Goal: Navigation & Orientation: Find specific page/section

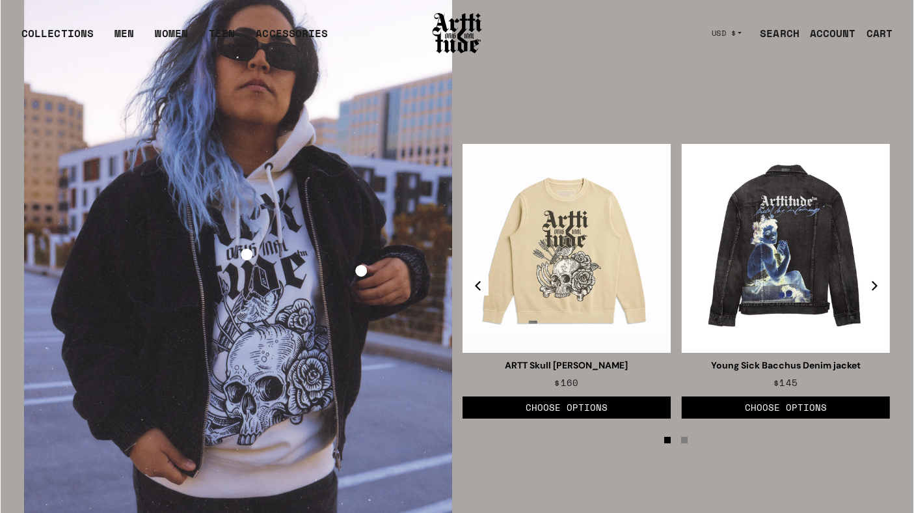
scroll to position [1771, 0]
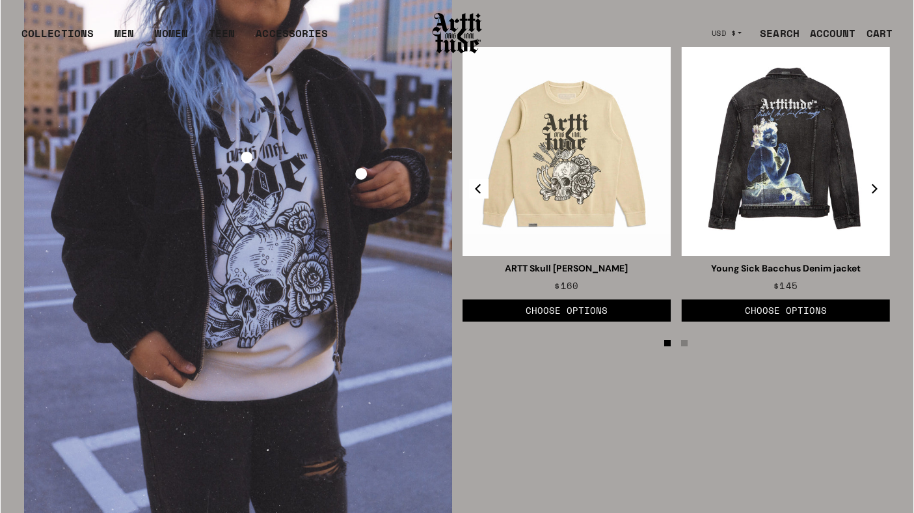
click at [238, 262] on div at bounding box center [238, 205] width 428 height 642
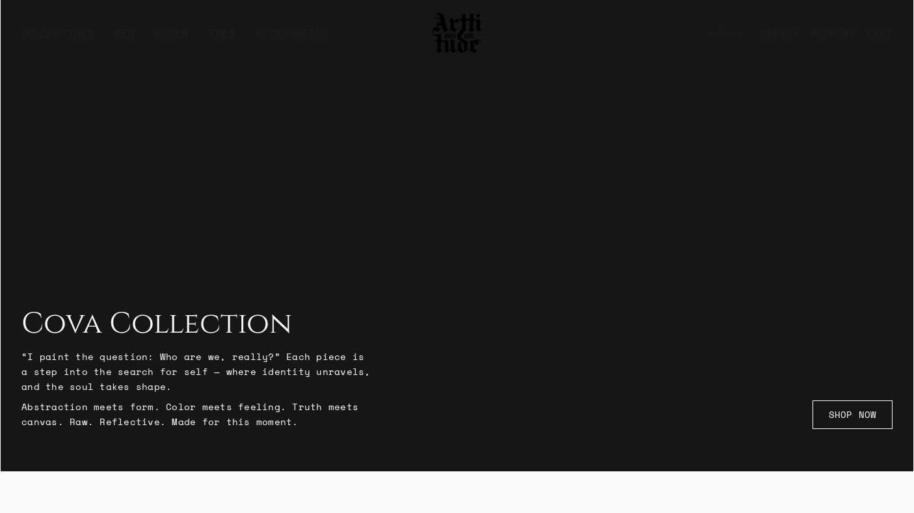
scroll to position [0, 0]
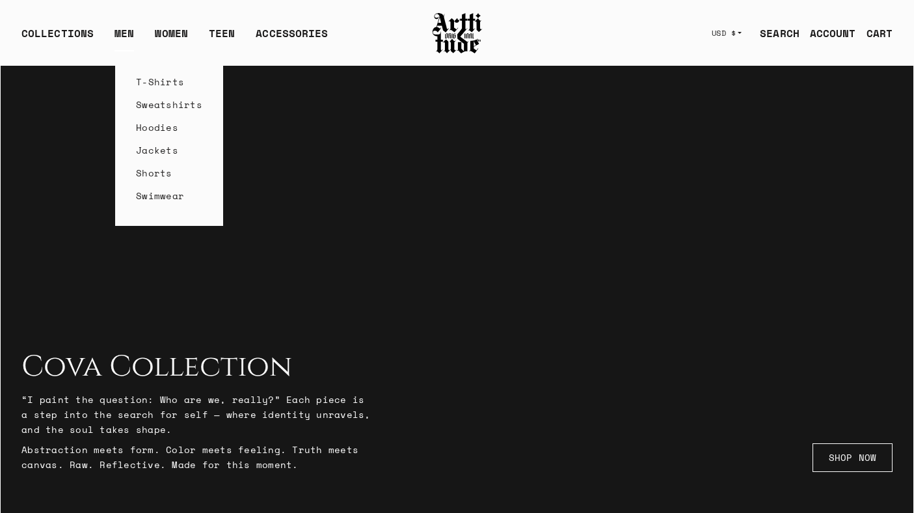
click at [144, 83] on link "T-Shirts" at bounding box center [169, 81] width 66 height 23
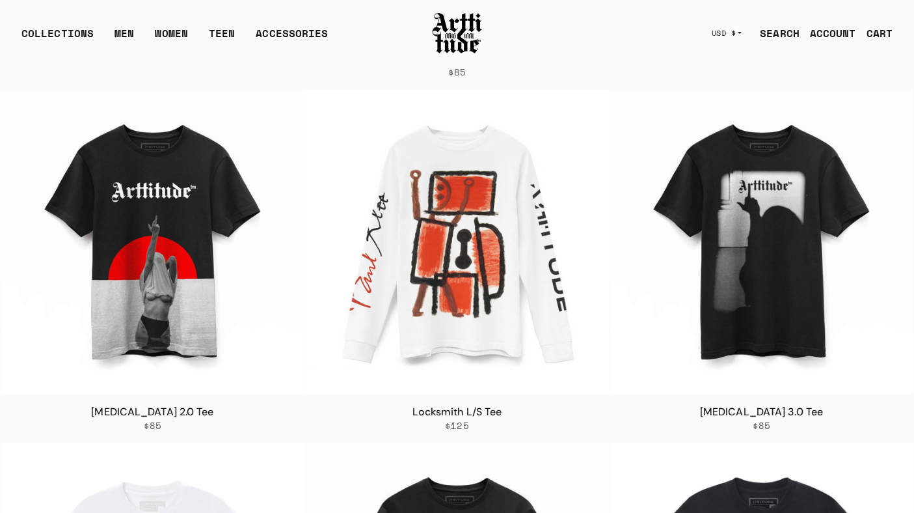
scroll to position [1542, 0]
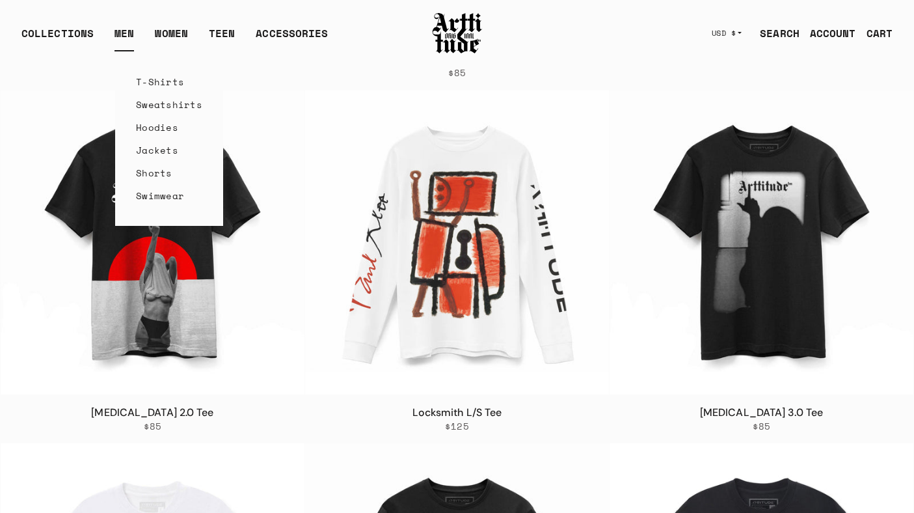
click at [165, 148] on link "Jackets" at bounding box center [169, 150] width 66 height 23
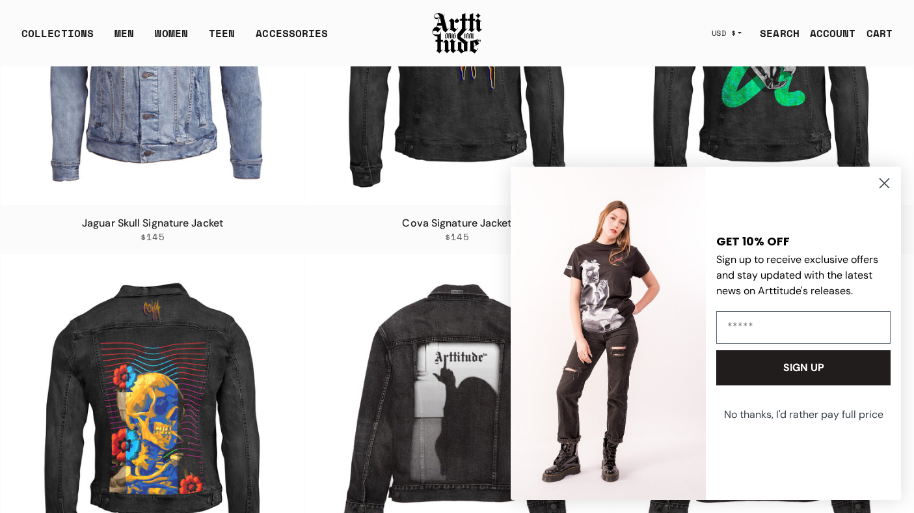
scroll to position [241, 0]
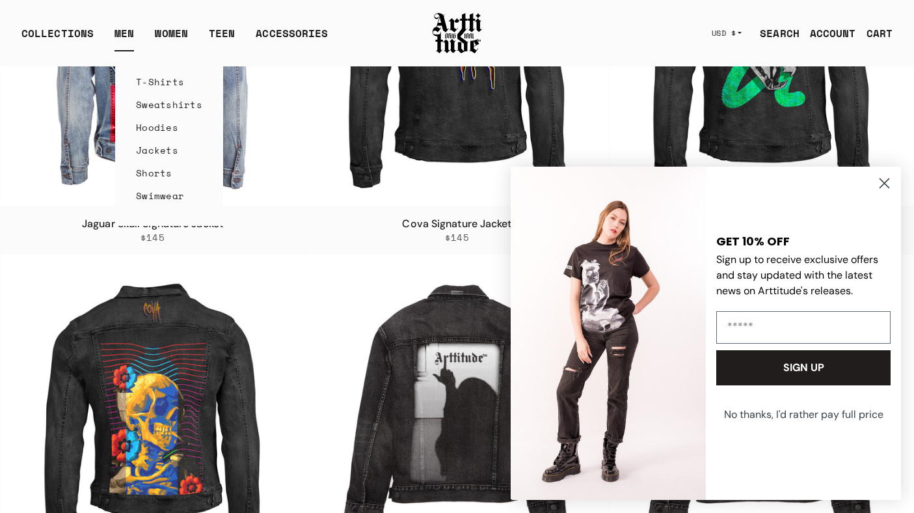
click at [163, 99] on link "Sweatshirts" at bounding box center [169, 104] width 66 height 23
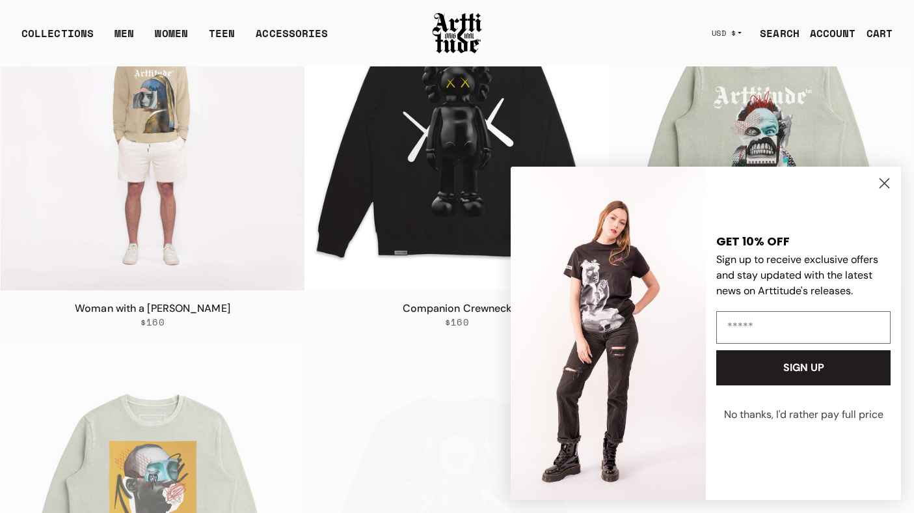
scroll to position [226, 0]
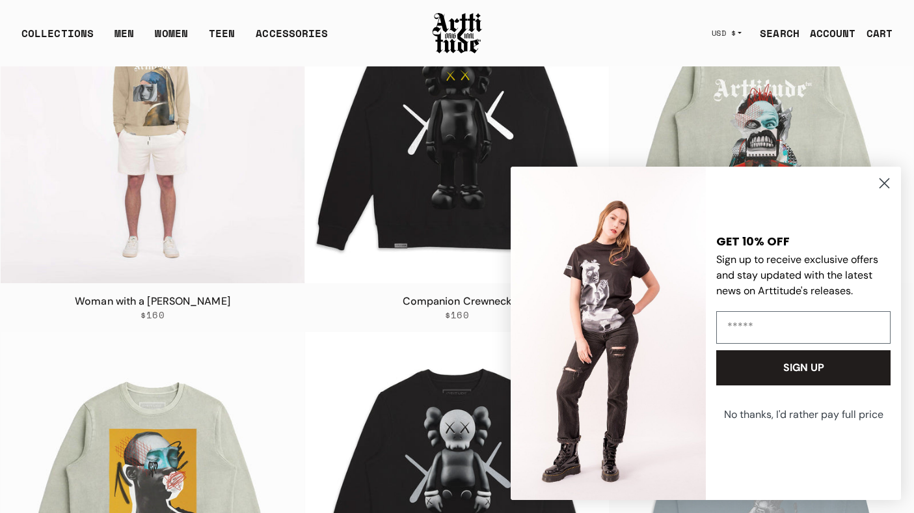
click at [213, 233] on img at bounding box center [153, 131] width 304 height 304
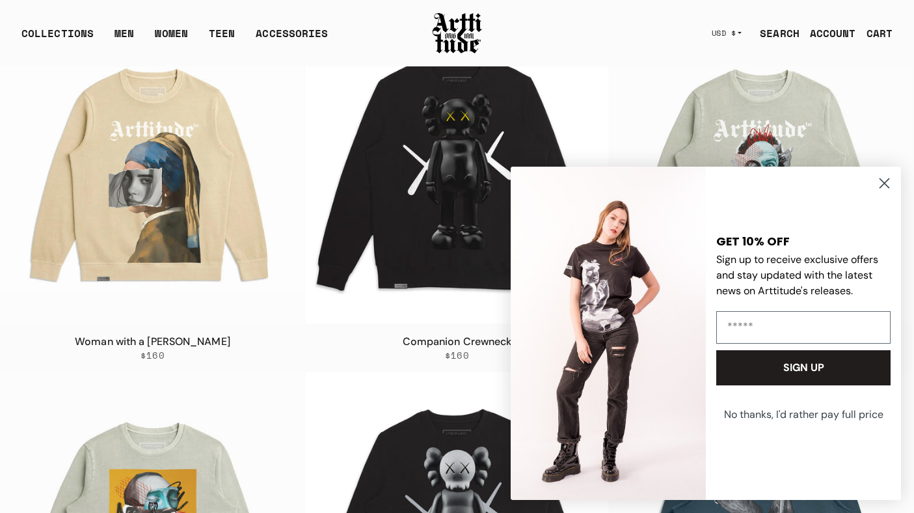
scroll to position [184, 0]
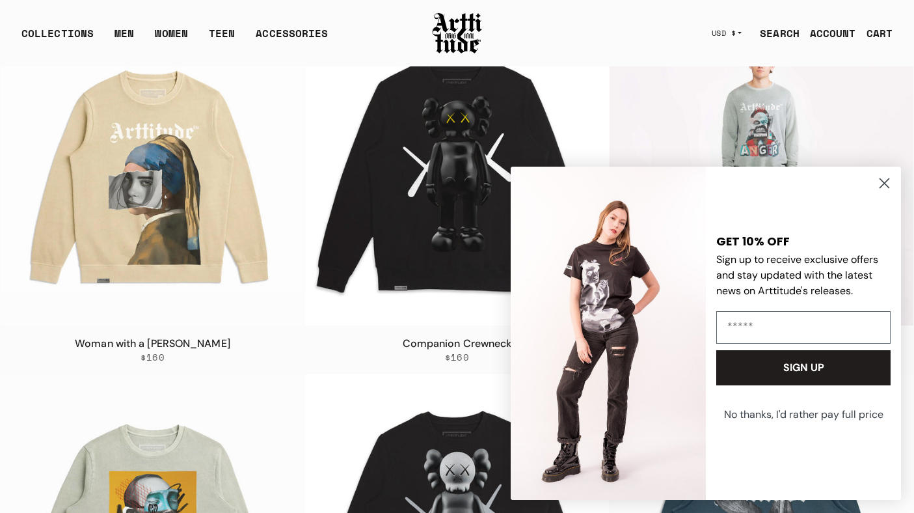
click at [739, 116] on img at bounding box center [762, 173] width 304 height 304
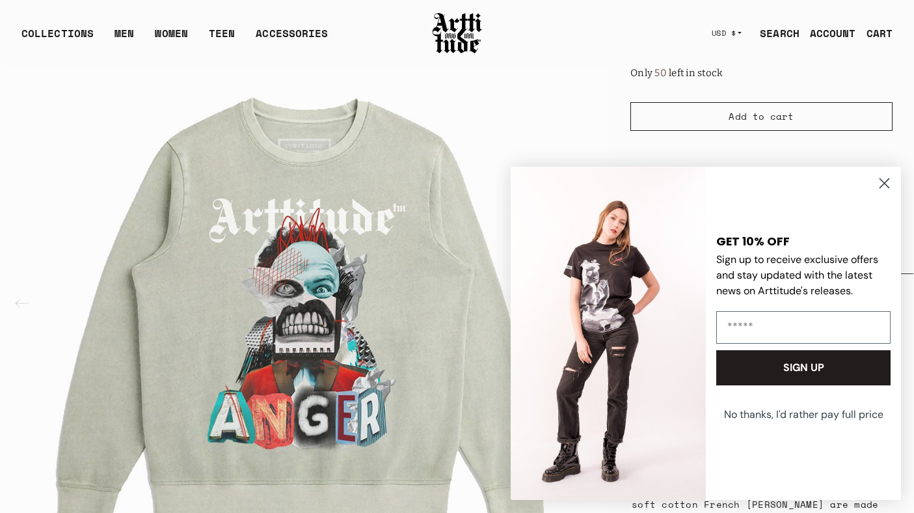
scroll to position [381, 0]
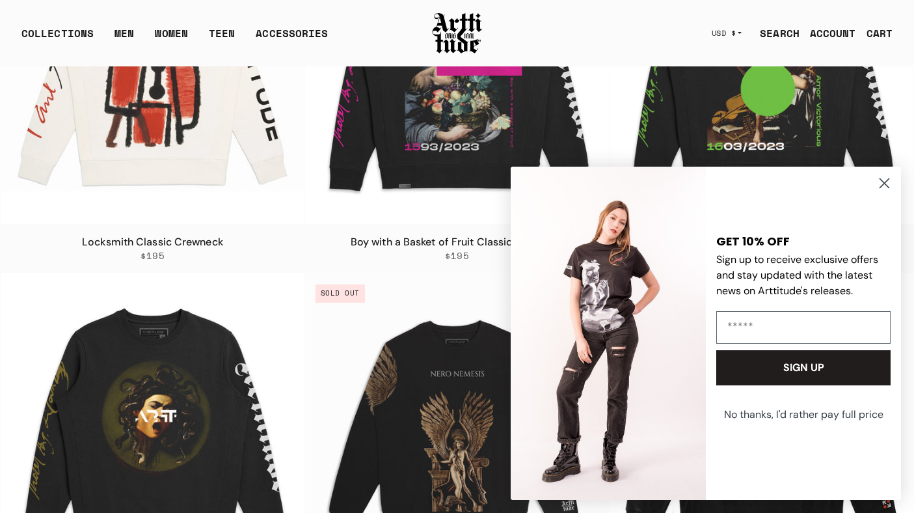
scroll to position [1975, 0]
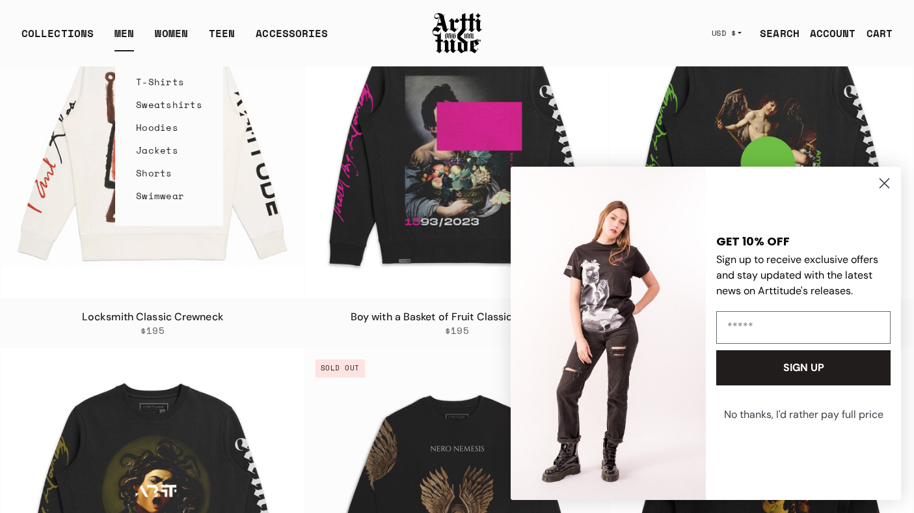
click at [152, 173] on link "Shorts" at bounding box center [169, 172] width 66 height 23
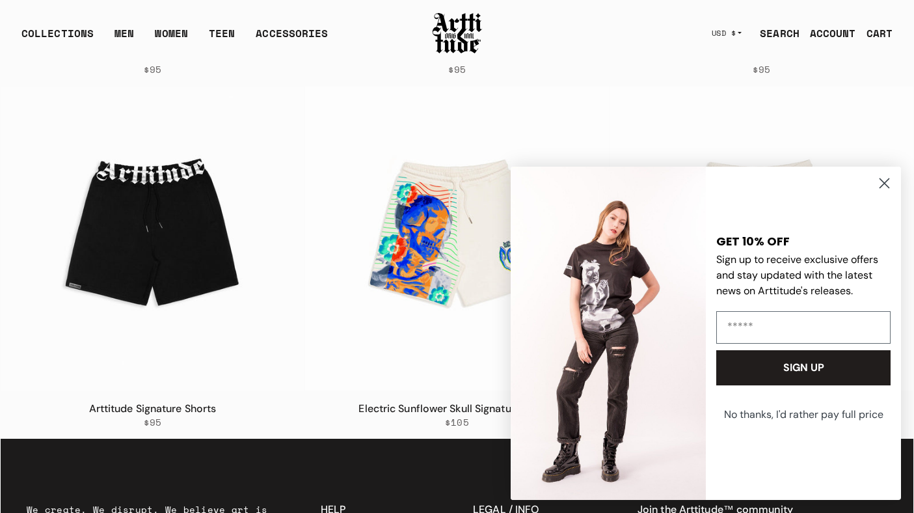
scroll to position [761, 0]
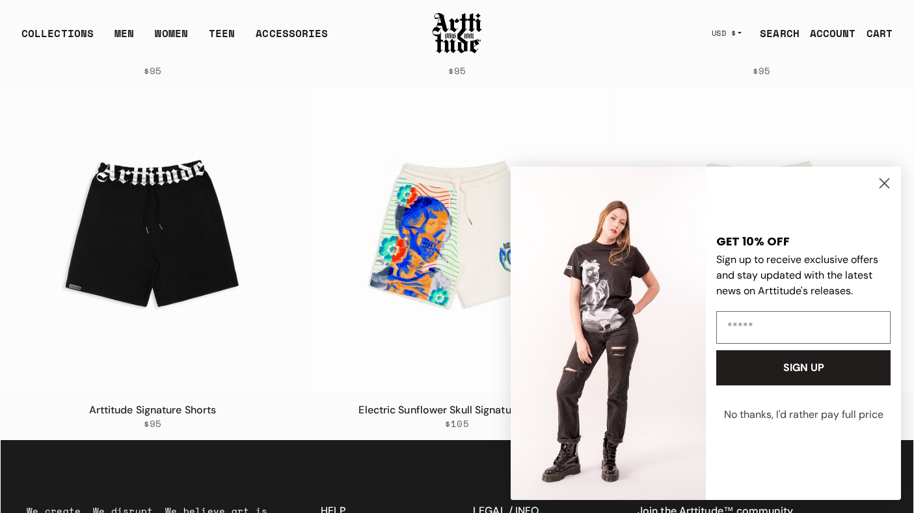
click at [152, 173] on img at bounding box center [153, 240] width 304 height 304
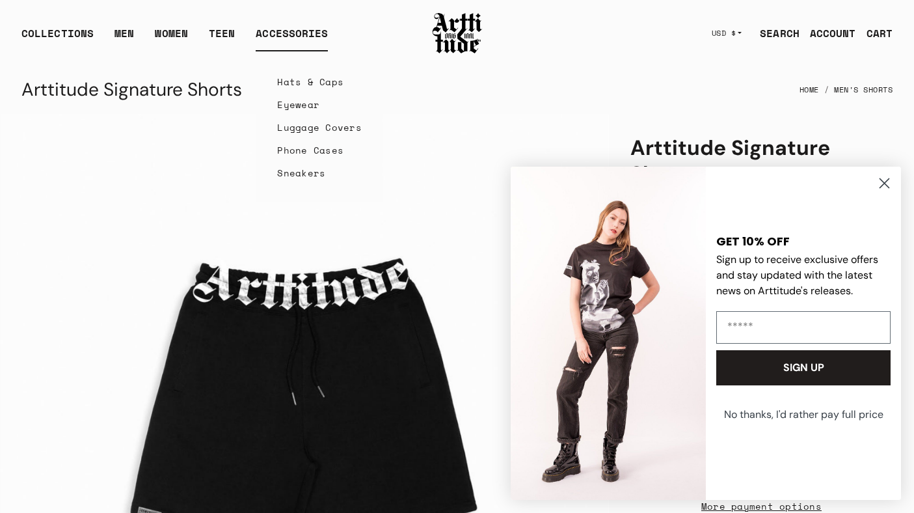
click at [301, 82] on link "Hats & Caps" at bounding box center [319, 81] width 85 height 23
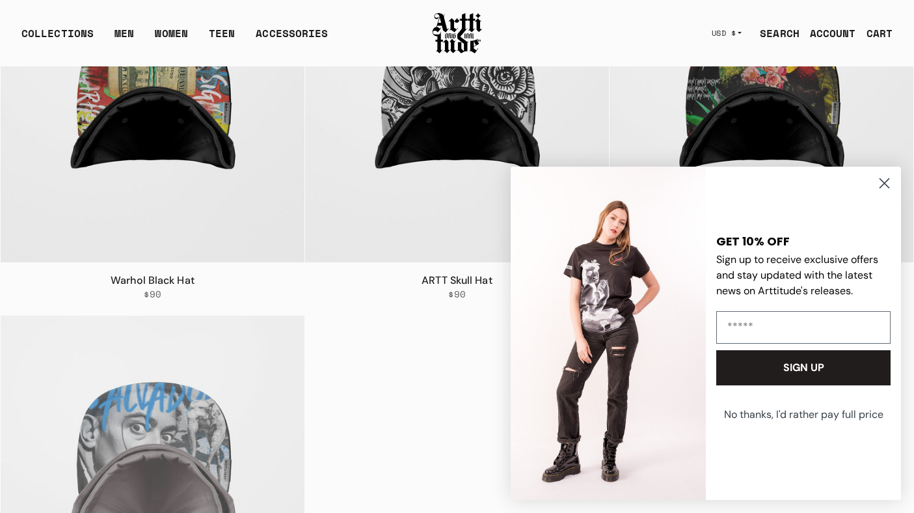
scroll to position [234, 0]
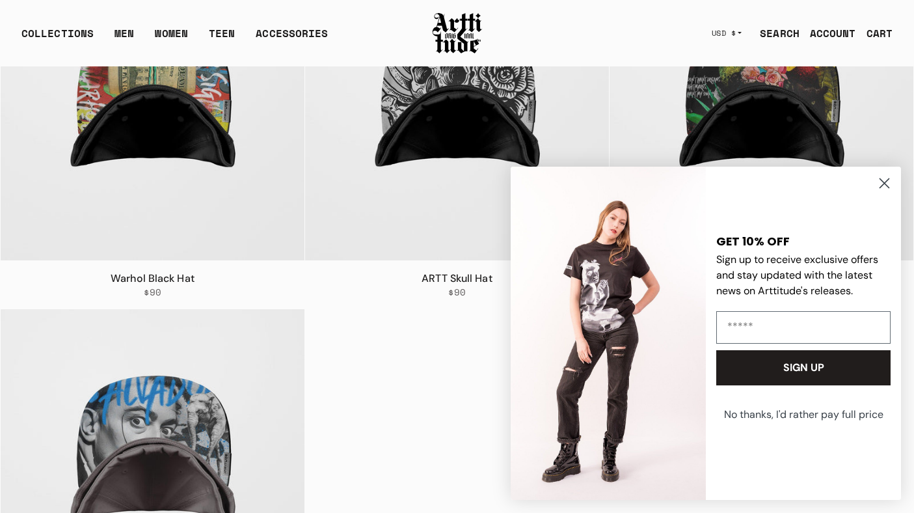
click at [881, 184] on circle "Close dialog" at bounding box center [884, 182] width 21 height 21
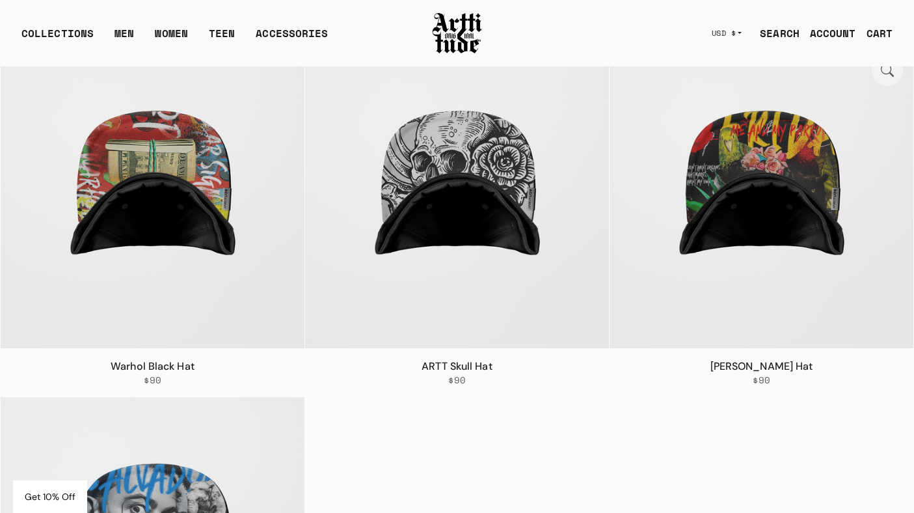
scroll to position [0, 0]
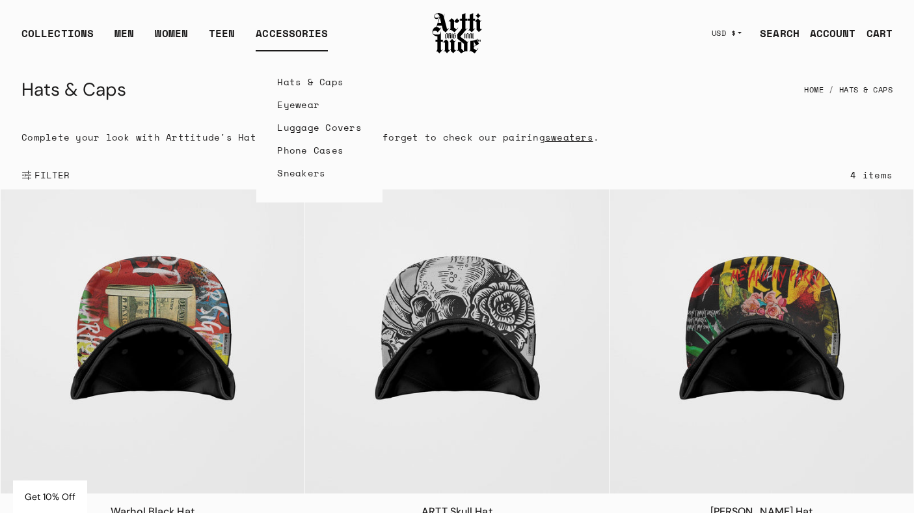
click at [306, 169] on link "Sneakers" at bounding box center [319, 172] width 85 height 23
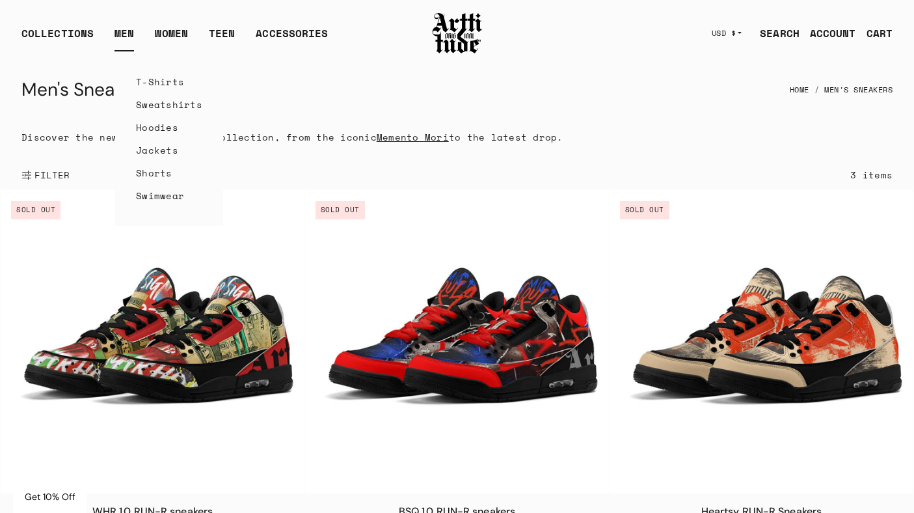
click at [146, 85] on link "T-Shirts" at bounding box center [169, 81] width 66 height 23
